Goal: Task Accomplishment & Management: Manage account settings

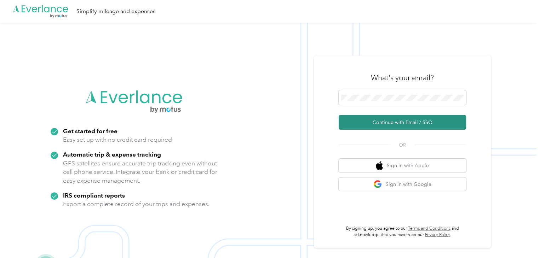
click at [373, 125] on button "Continue with Email / SSO" at bounding box center [402, 122] width 127 height 15
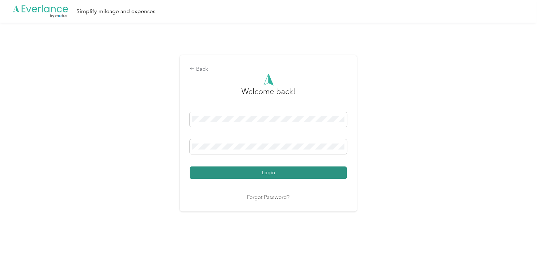
click at [292, 172] on button "Login" at bounding box center [268, 173] width 157 height 12
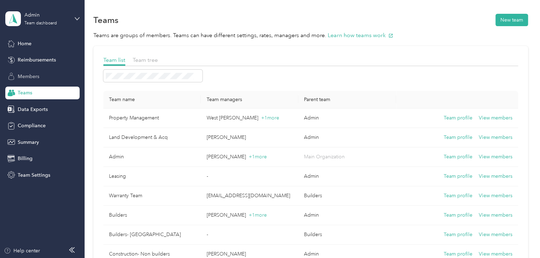
click at [23, 80] on div "Members" at bounding box center [42, 76] width 74 height 13
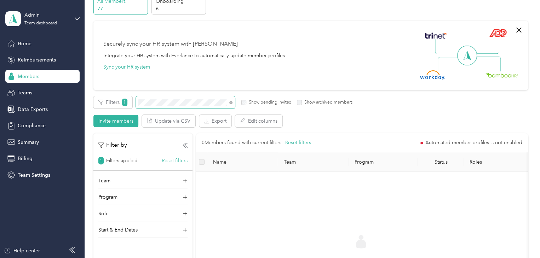
scroll to position [35, 0]
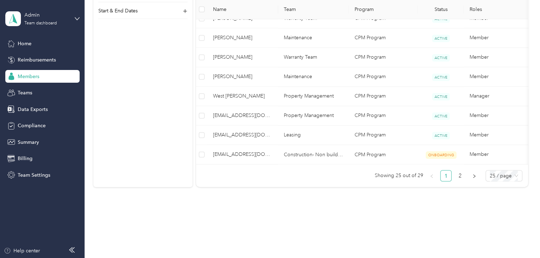
scroll to position [531, 0]
click at [470, 180] on button "button" at bounding box center [474, 174] width 11 height 11
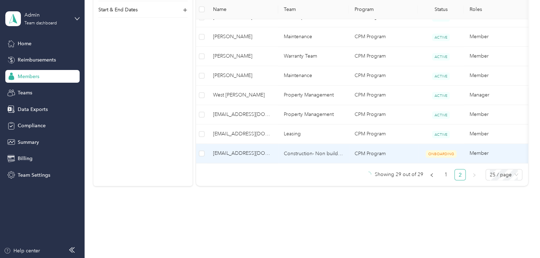
scroll to position [134, 0]
